Goal: Check status: Check status

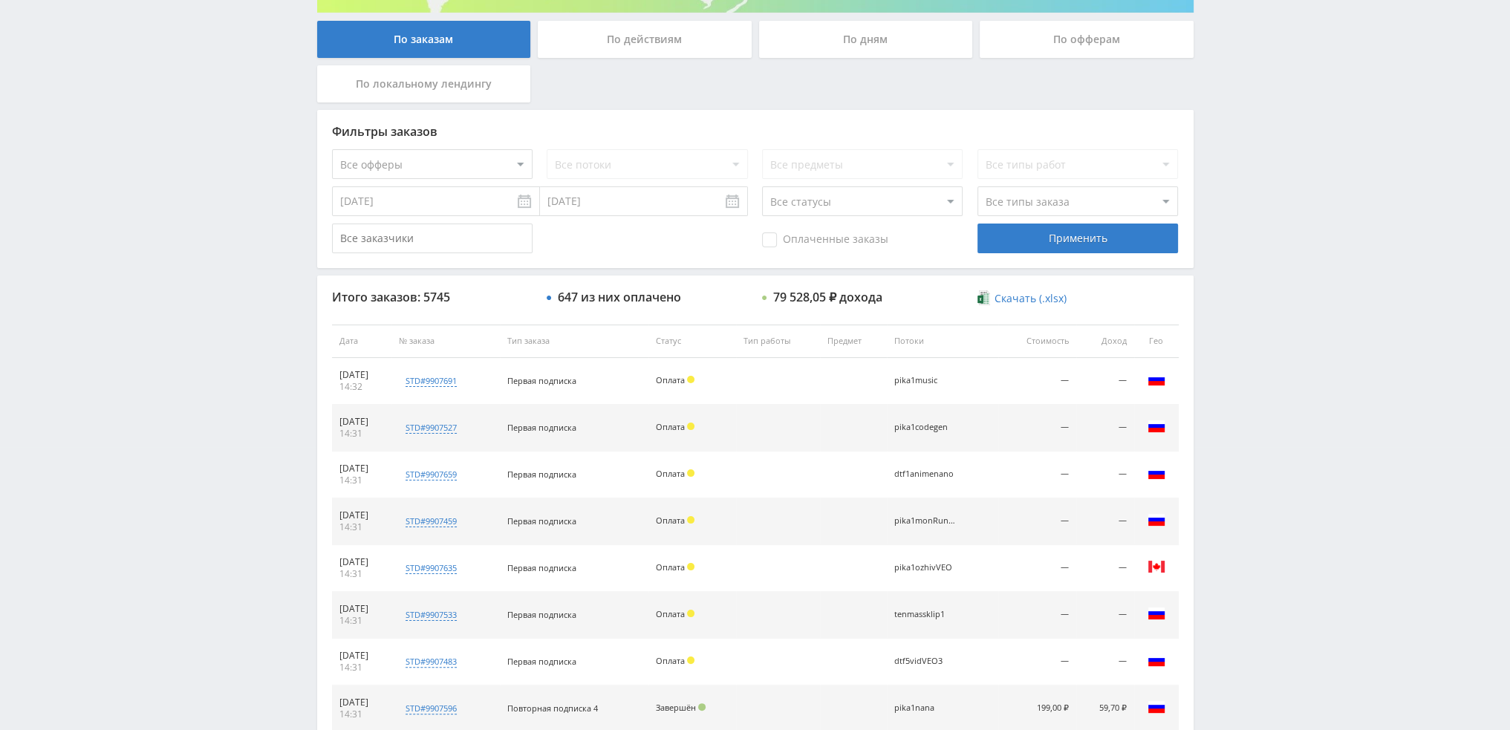
scroll to position [446, 0]
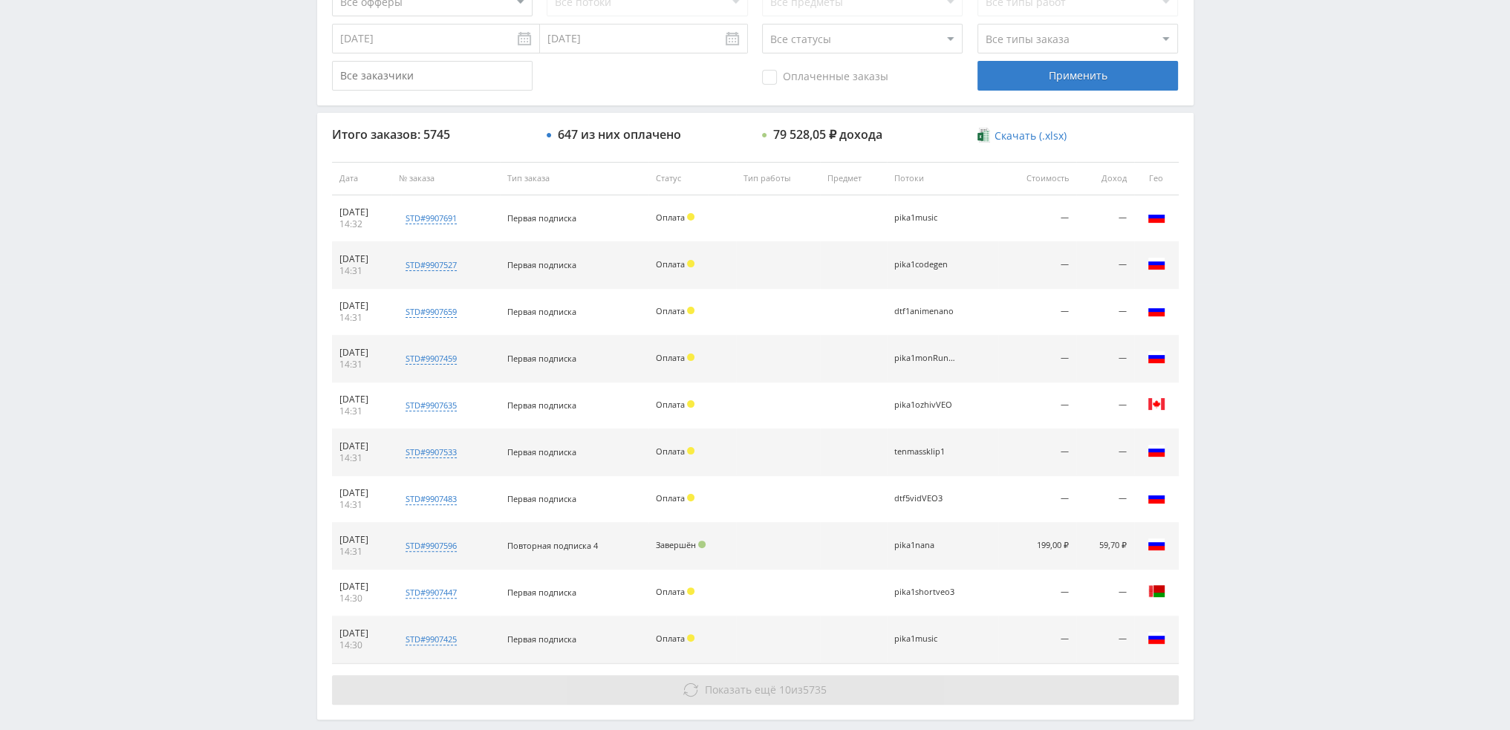
click at [829, 689] on button "Показать ещё 10 из 5735" at bounding box center [755, 690] width 847 height 30
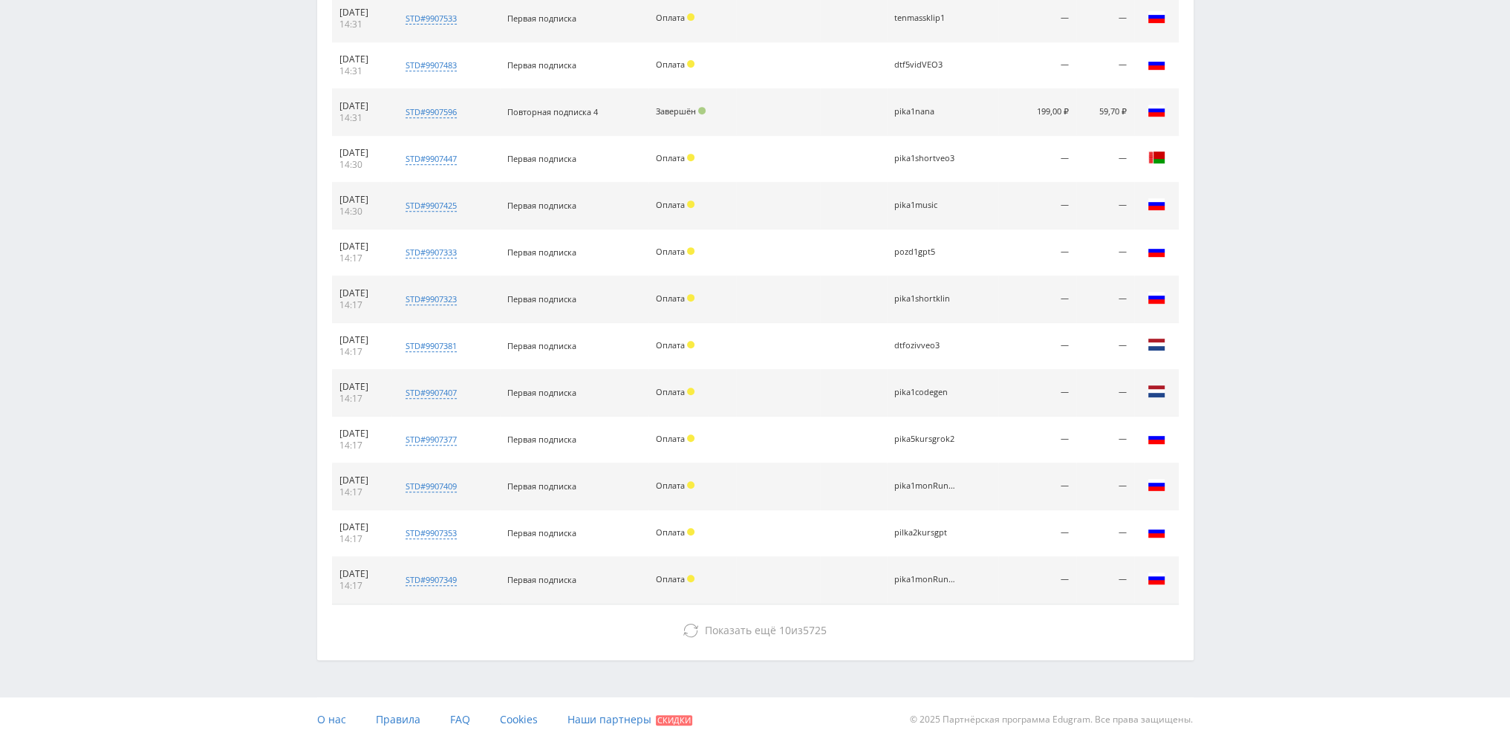
scroll to position [888, 0]
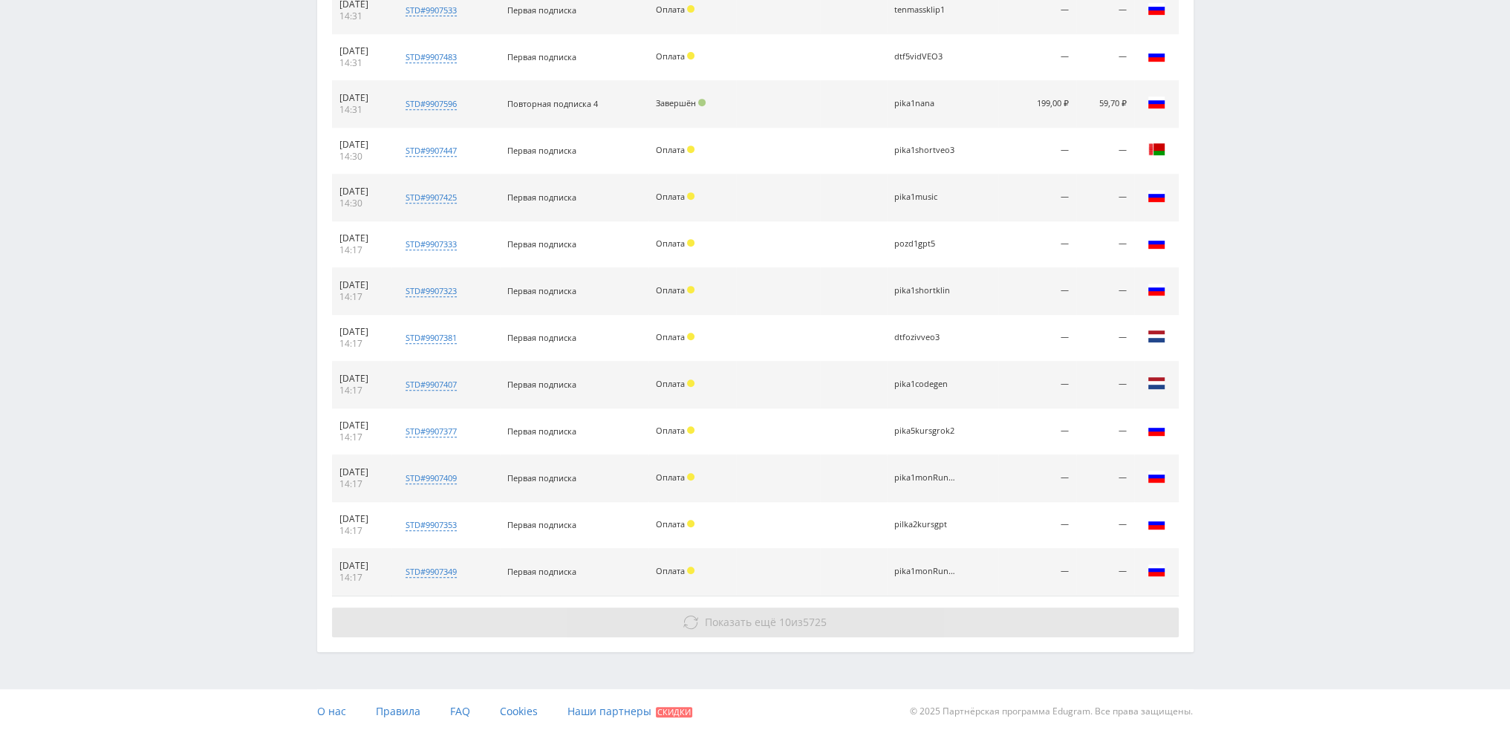
click at [785, 615] on span "10" at bounding box center [785, 622] width 12 height 14
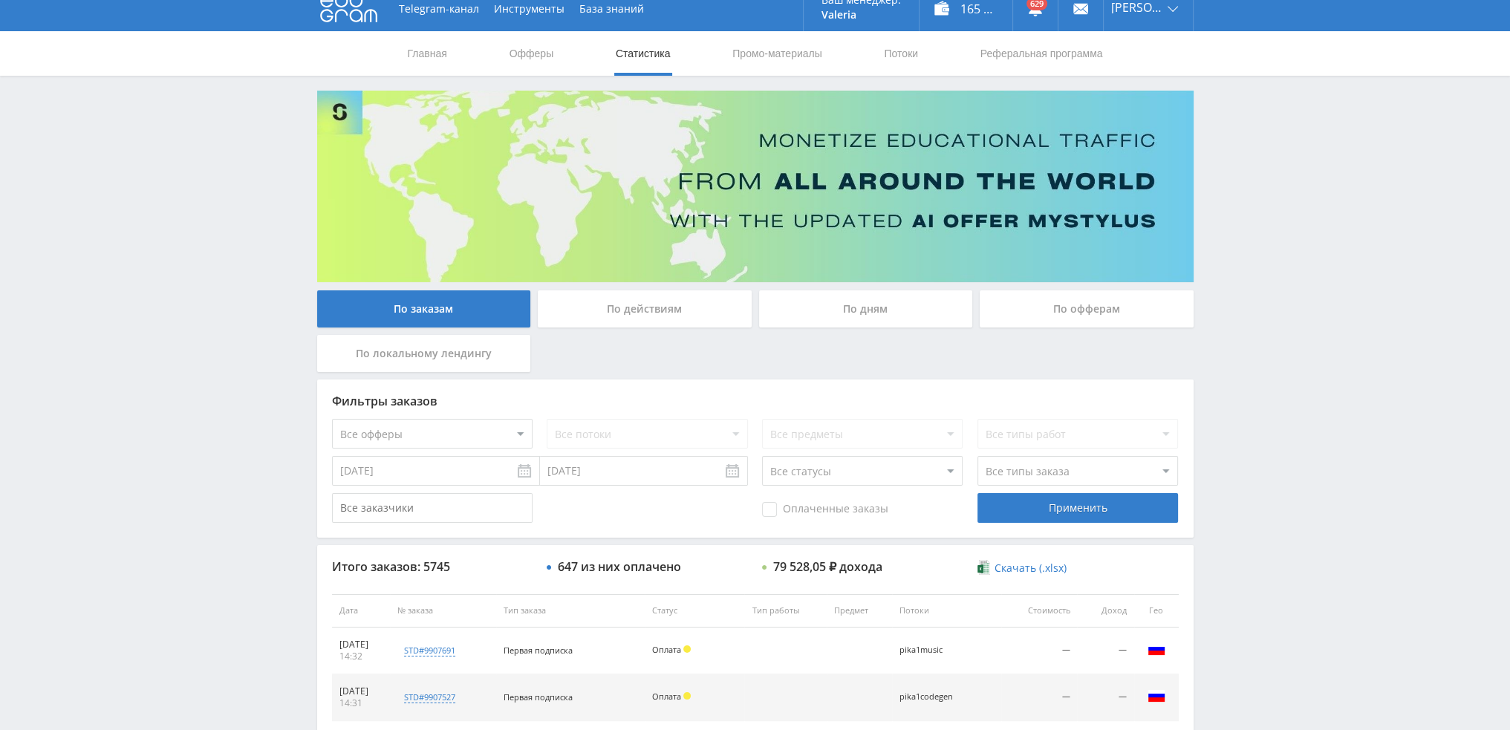
scroll to position [0, 0]
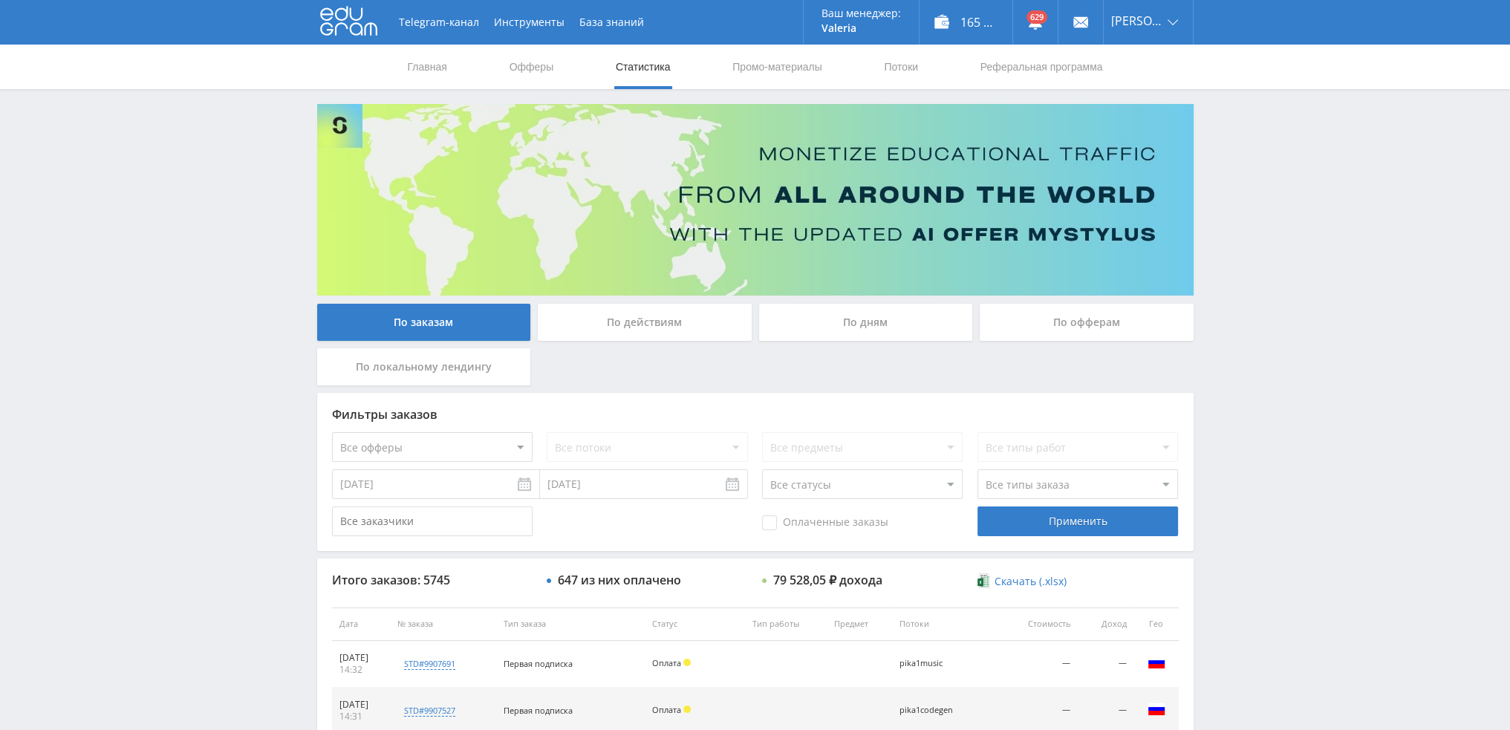
click at [872, 334] on div "По дням" at bounding box center [866, 322] width 214 height 37
click at [0, 0] on input "По дням" at bounding box center [0, 0] width 0 height 0
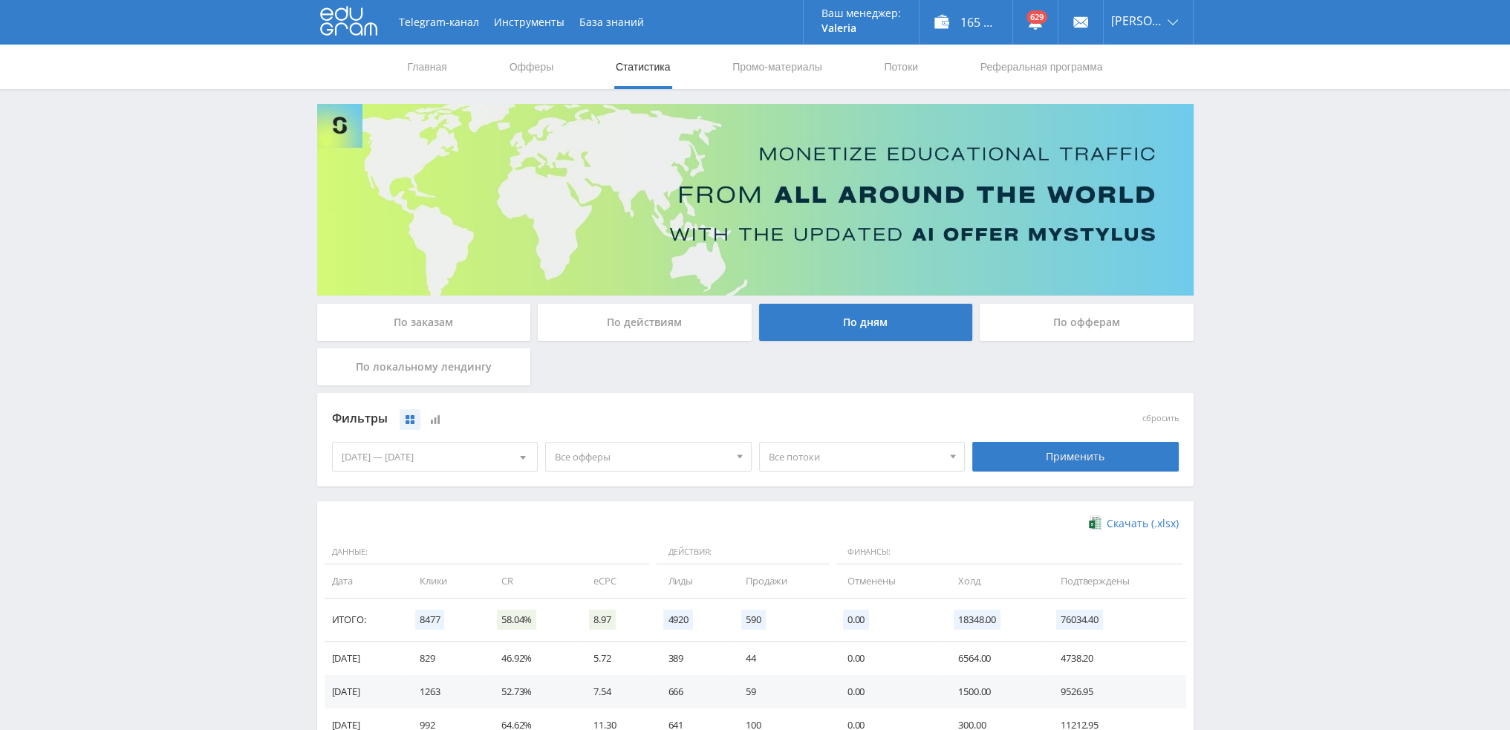
drag, startPoint x: 618, startPoint y: 478, endPoint x: 612, endPoint y: 461, distance: 17.4
click at [617, 477] on div "Фильтры сбросить [DATE] — [DATE] Календарь Период Октябрь, 2025 Пн Вт Ср Чт Пт …" at bounding box center [755, 440] width 877 height 94
click at [618, 464] on span "Все офферы" at bounding box center [642, 457] width 174 height 28
click at [600, 548] on button "Кэмп" at bounding box center [648, 546] width 205 height 21
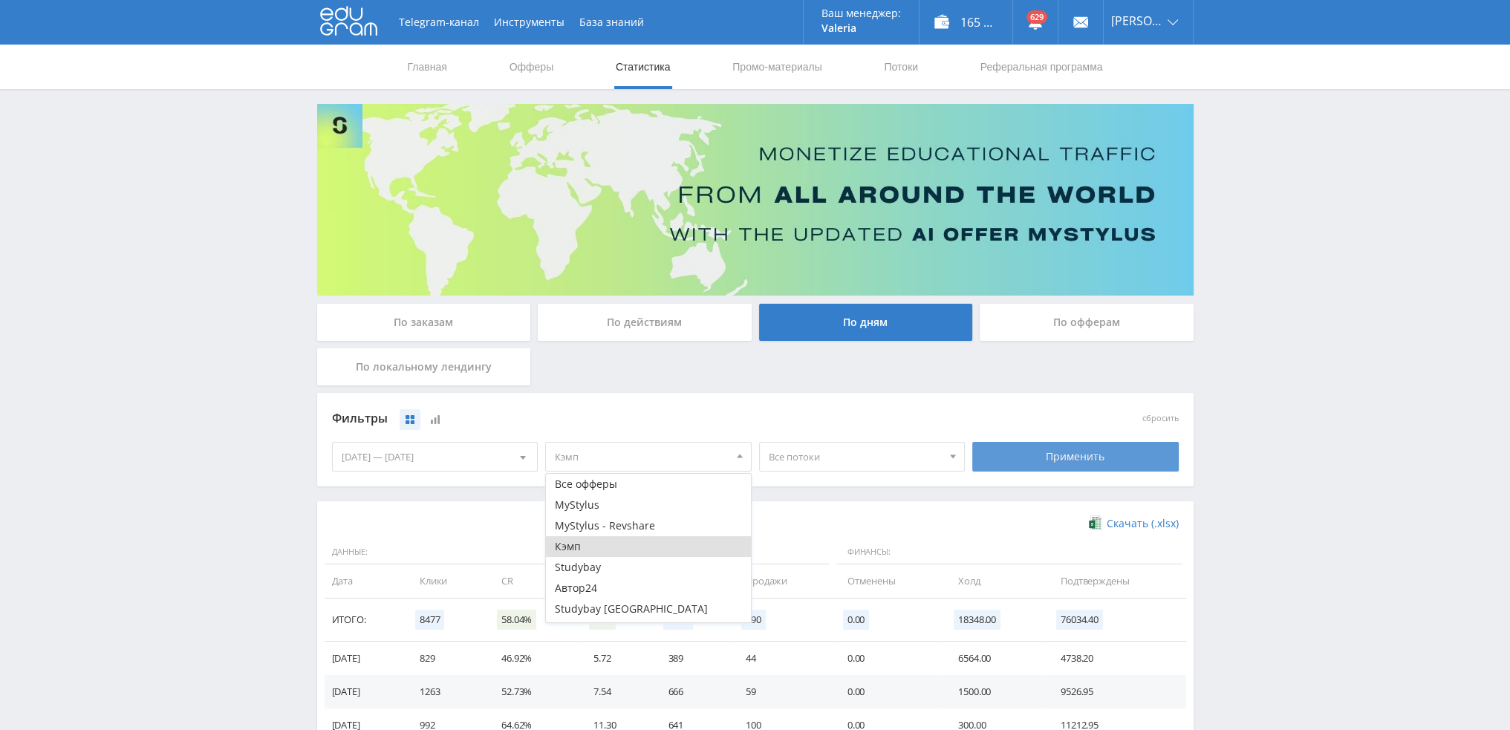
click at [1010, 457] on div "Применить" at bounding box center [1076, 457] width 207 height 30
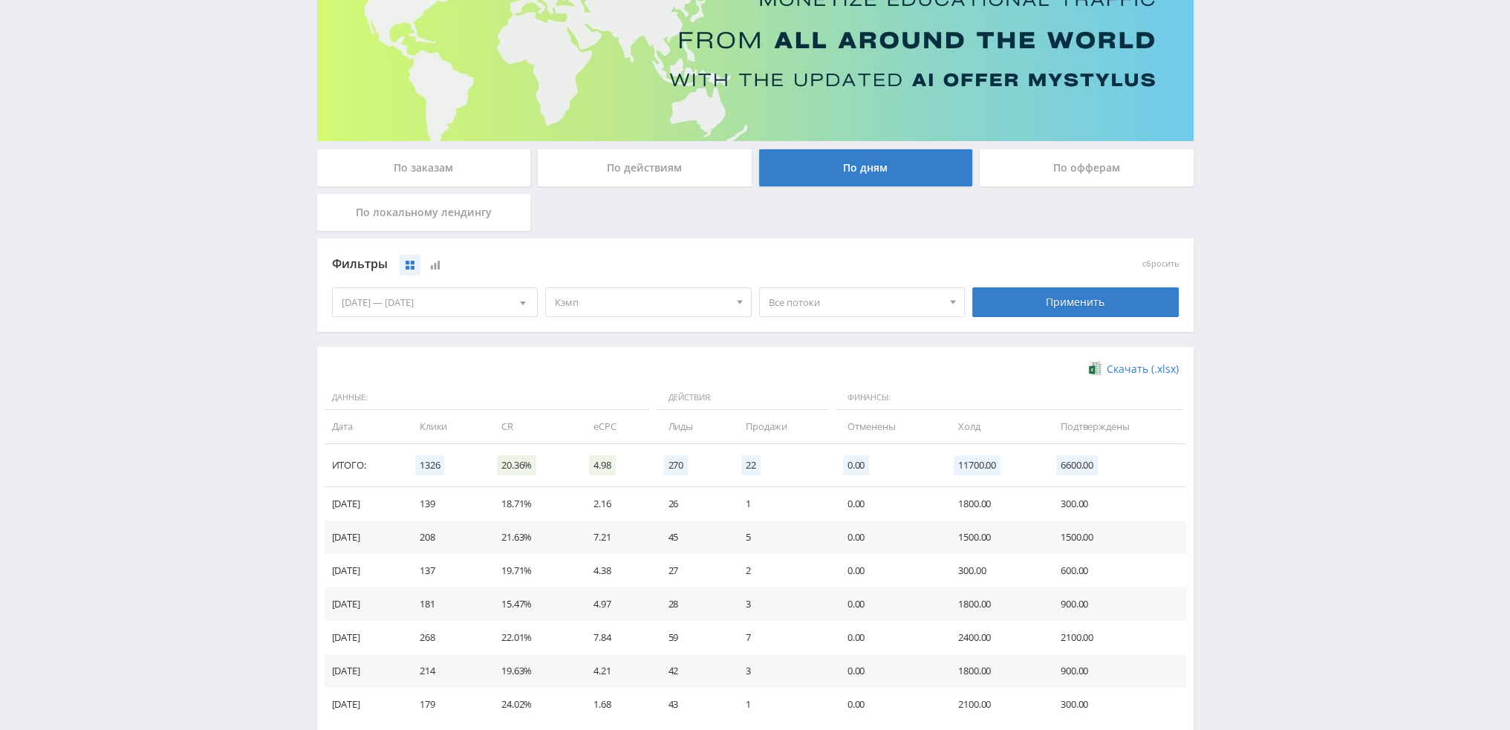
scroll to position [223, 0]
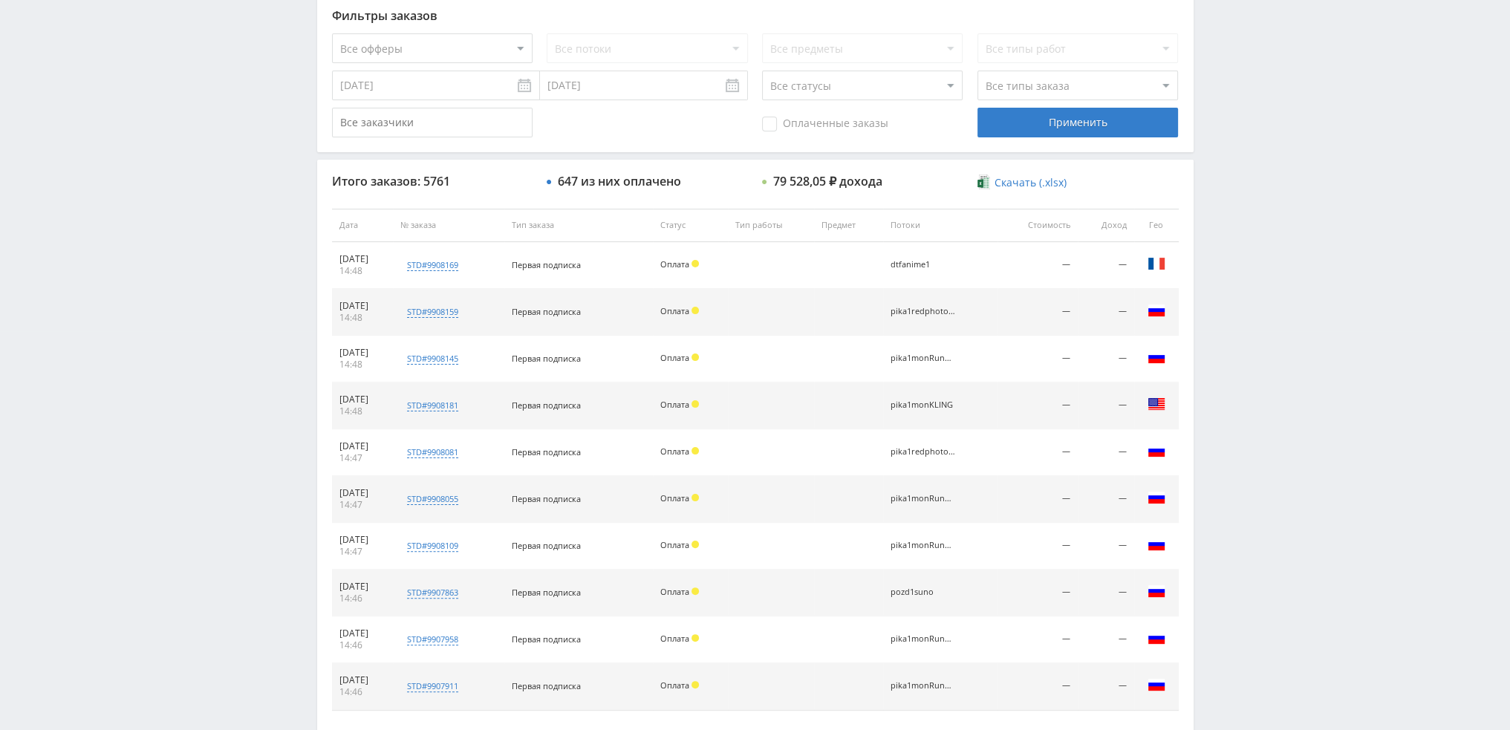
scroll to position [514, 0]
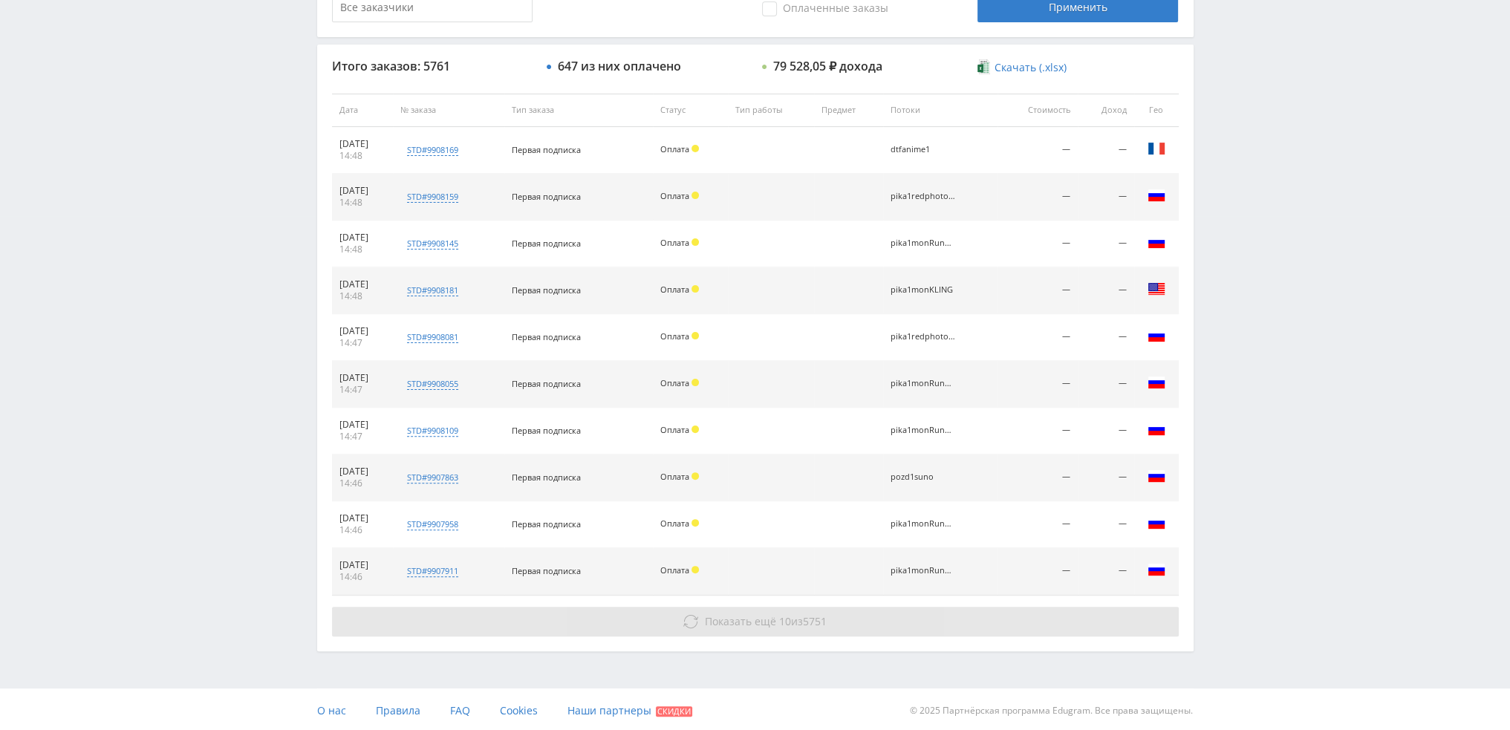
click at [898, 623] on button "Показать ещё 10 из 5751" at bounding box center [755, 622] width 847 height 30
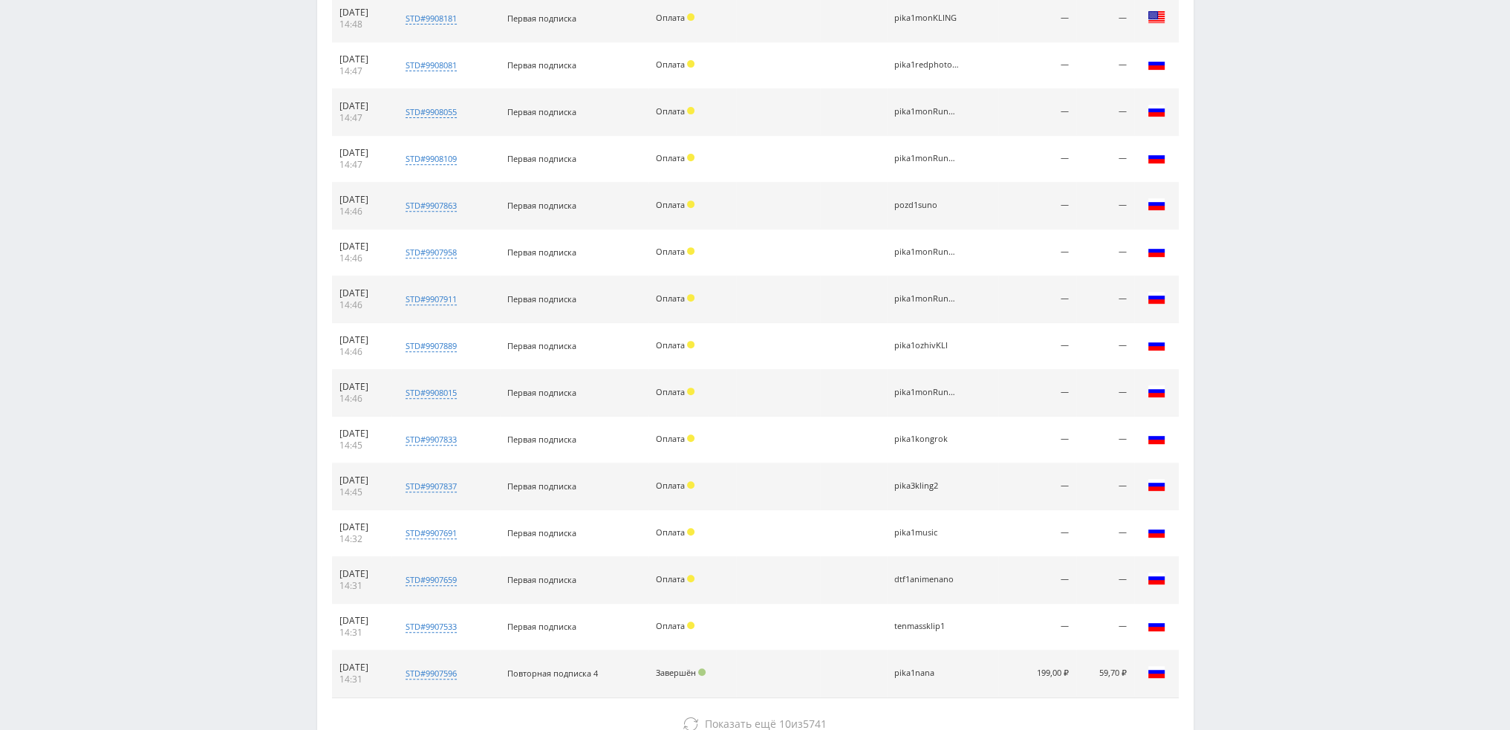
scroll to position [886, 0]
